Goal: Task Accomplishment & Management: Manage account settings

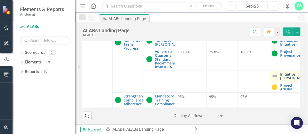
scroll to position [543, 9]
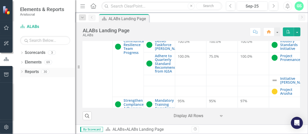
click at [25, 72] on link "Reports" at bounding box center [32, 72] width 14 height 6
click at [22, 72] on icon "Dropdown" at bounding box center [22, 72] width 4 height 3
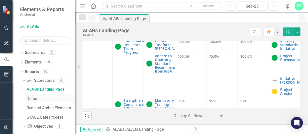
scroll to position [24, 0]
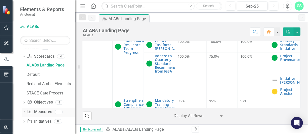
click at [41, 113] on link "Measure Measures" at bounding box center [39, 112] width 25 height 6
click at [24, 112] on icon "Dropdown" at bounding box center [24, 112] width 4 height 3
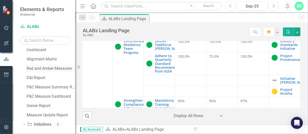
scroll to position [71, 0]
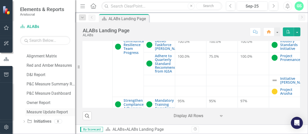
click at [50, 112] on div "Measure Update Report" at bounding box center [51, 111] width 49 height 5
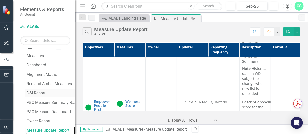
scroll to position [71, 0]
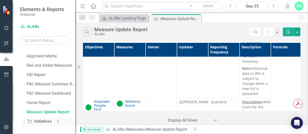
click at [38, 121] on link "Initiative Initiatives" at bounding box center [39, 121] width 24 height 6
click at [23, 122] on icon "Dropdown" at bounding box center [24, 121] width 4 height 3
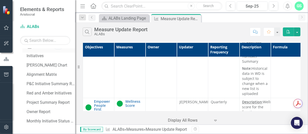
scroll to position [61, 0]
click at [42, 112] on div "Owner Report" at bounding box center [51, 112] width 49 height 5
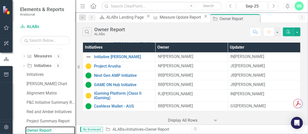
scroll to position [217, 0]
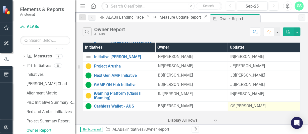
click at [236, 103] on div "GS [PERSON_NAME]" at bounding box center [264, 106] width 67 height 6
click at [245, 105] on div "[PERSON_NAME]" at bounding box center [251, 106] width 30 height 6
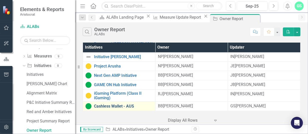
click at [127, 105] on link "Cashless Wallet - AUS" at bounding box center [123, 106] width 59 height 5
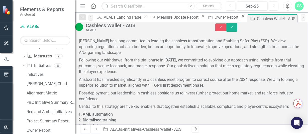
click at [234, 29] on icon "Save" at bounding box center [232, 27] width 5 height 4
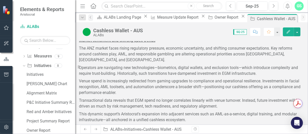
scroll to position [184, 0]
